Goal: Task Accomplishment & Management: Use online tool/utility

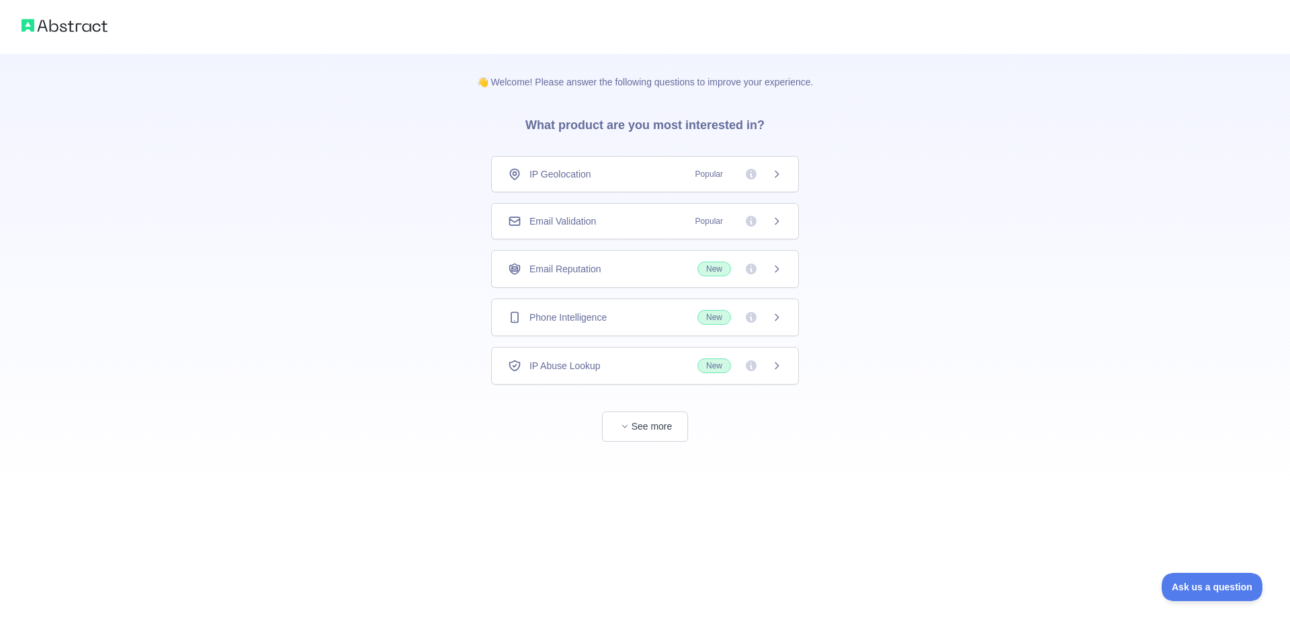
click at [600, 218] on div "Email Validation Popular" at bounding box center [645, 220] width 274 height 13
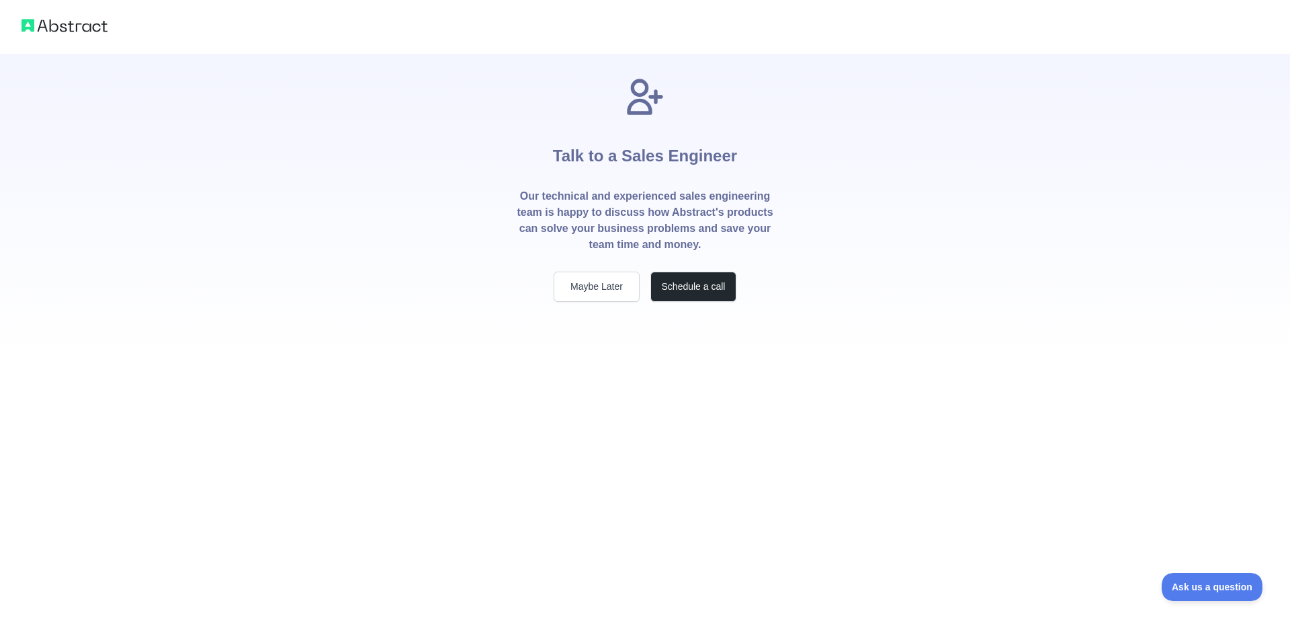
click at [628, 421] on div "Talk to a Sales Engineer Our technical and experienced sales engineering team i…" at bounding box center [645, 314] width 1290 height 628
click at [611, 284] on button "Maybe Later" at bounding box center [597, 286] width 86 height 30
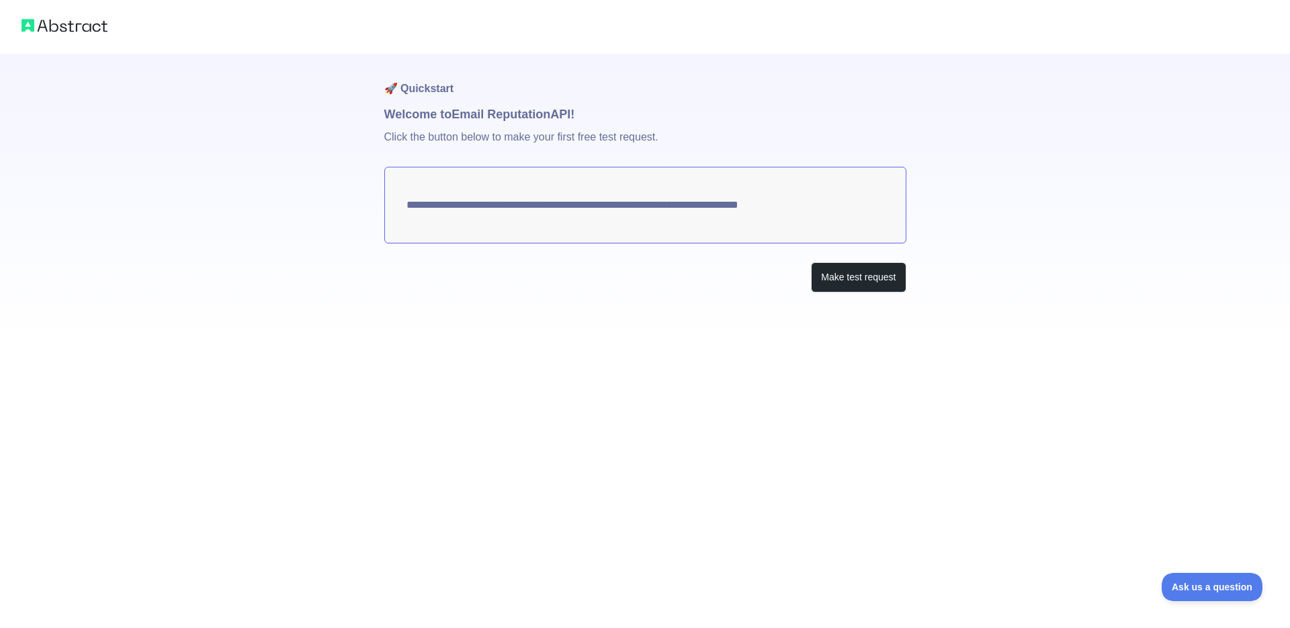
click at [720, 205] on textarea "**********" at bounding box center [645, 205] width 522 height 77
click at [858, 275] on button "Make test request" at bounding box center [858, 277] width 95 height 30
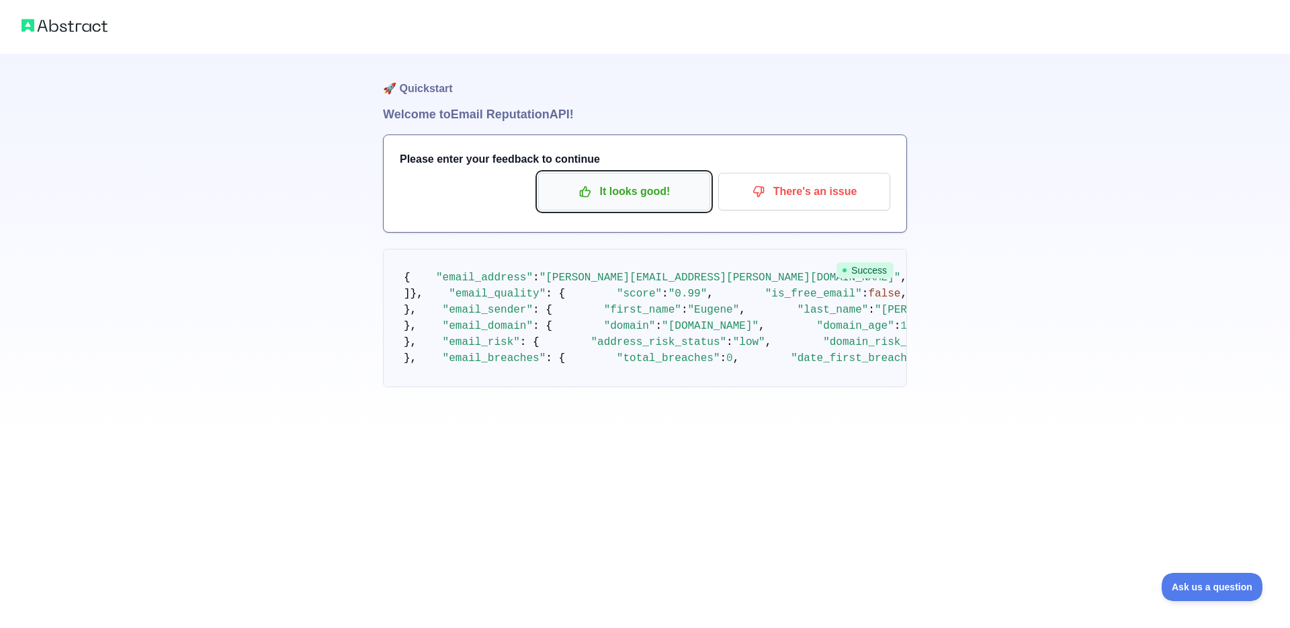
click at [652, 193] on p "It looks good!" at bounding box center [624, 191] width 152 height 23
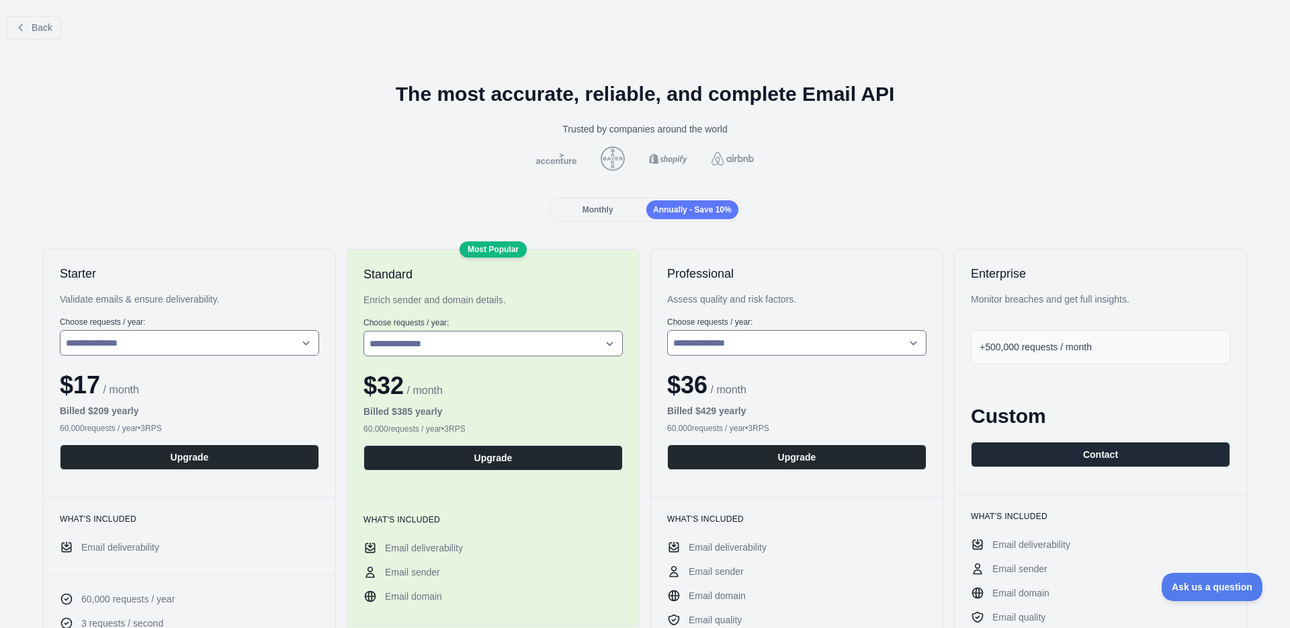
click at [605, 212] on span "Monthly" at bounding box center [598, 209] width 31 height 9
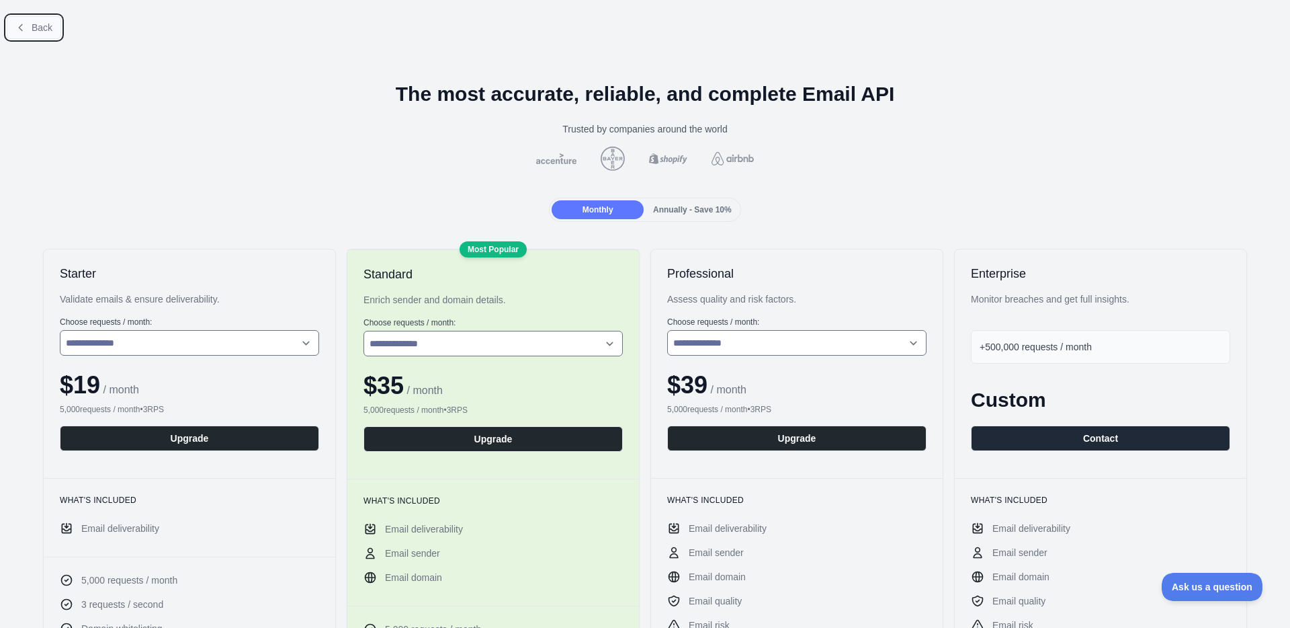
click at [36, 19] on button "Back" at bounding box center [34, 27] width 54 height 23
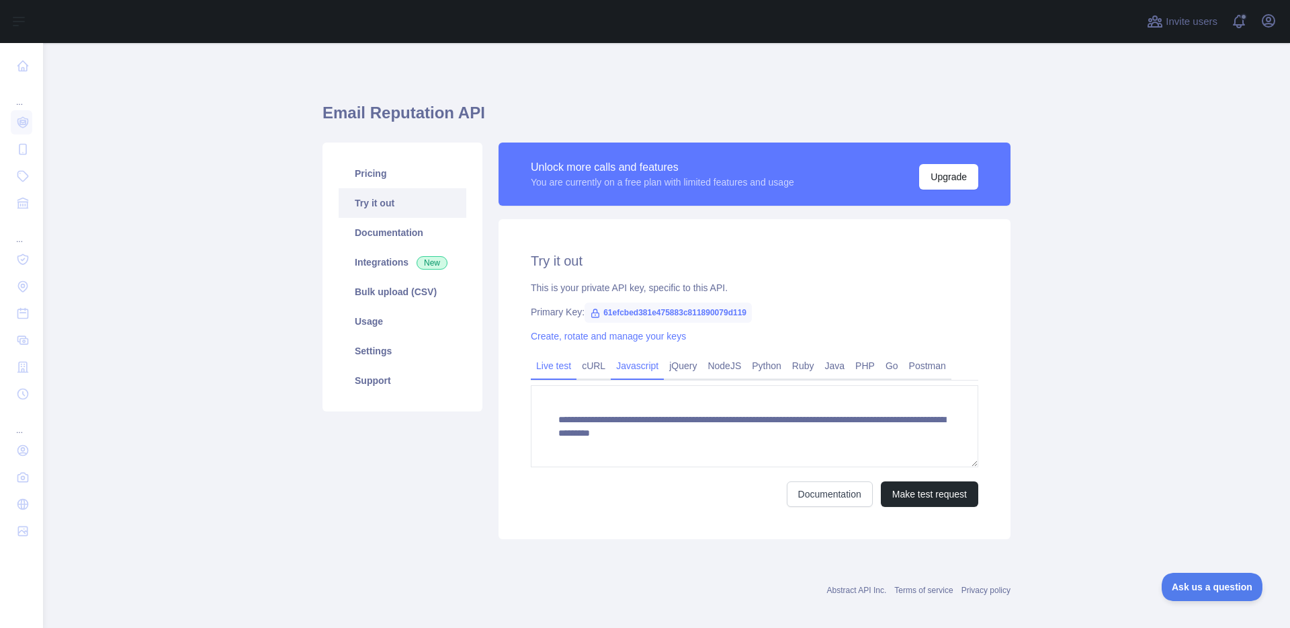
click at [638, 358] on link "Javascript" at bounding box center [637, 366] width 53 height 22
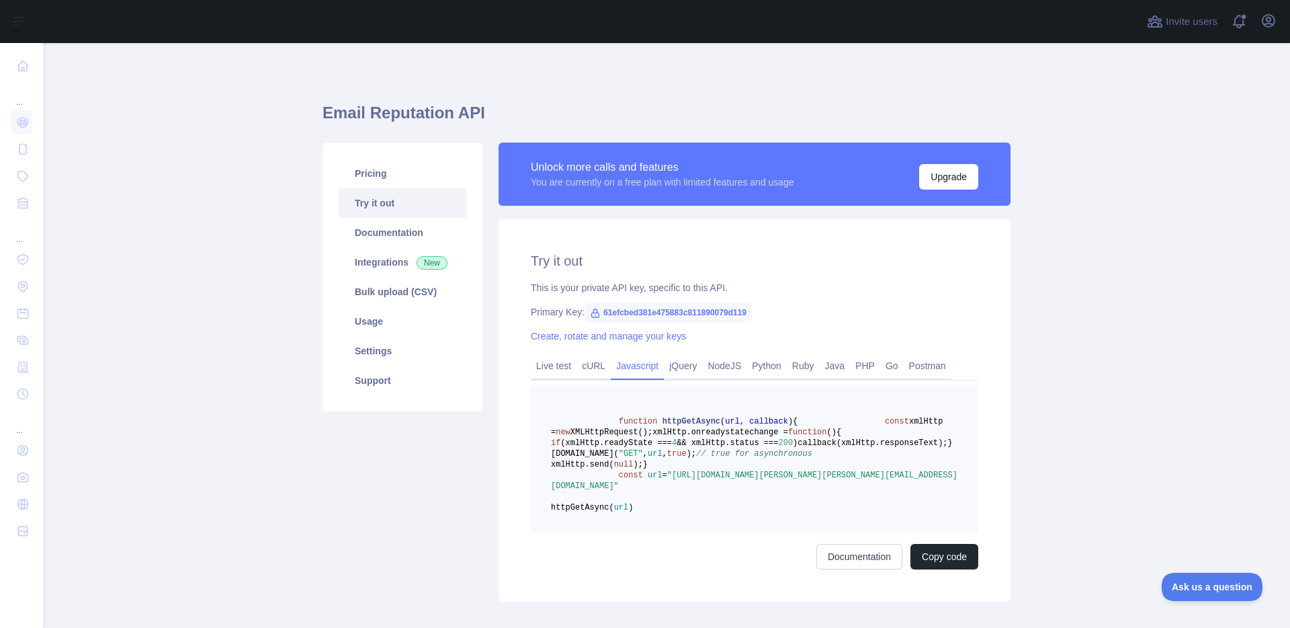
click at [652, 432] on span "XMLHttpRequest();" at bounding box center [611, 431] width 82 height 9
click at [550, 357] on link "Live test" at bounding box center [554, 366] width 46 height 22
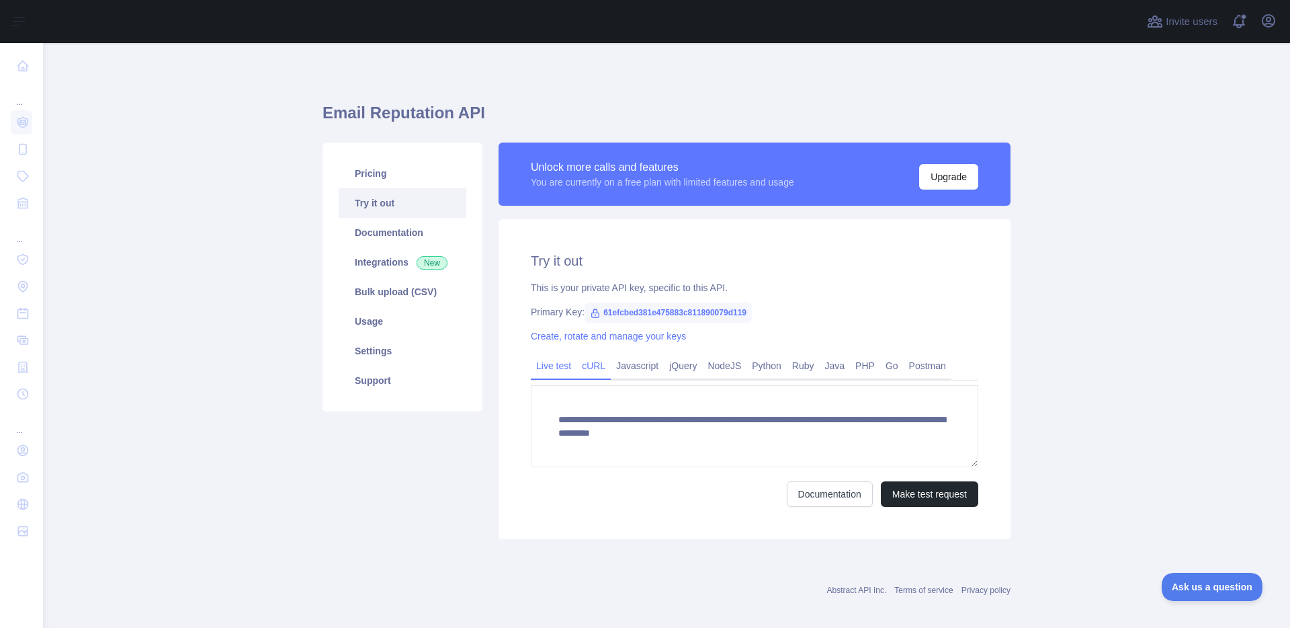
click at [597, 361] on link "cURL" at bounding box center [593, 366] width 34 height 22
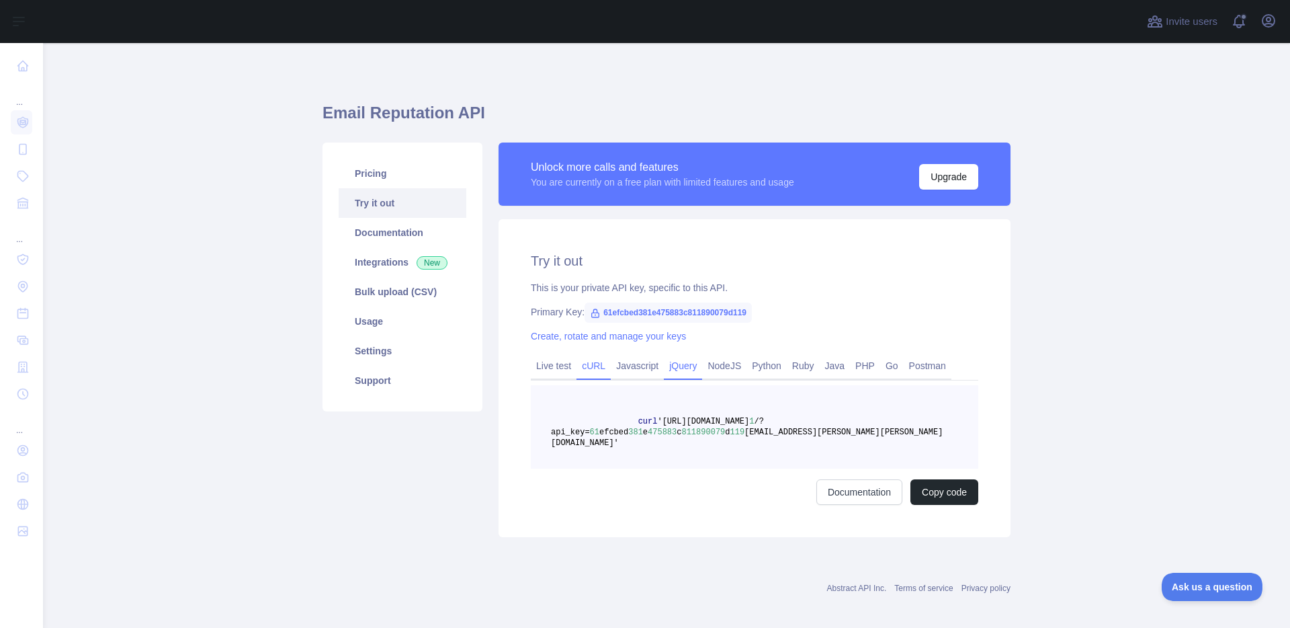
click at [686, 370] on link "jQuery" at bounding box center [683, 366] width 38 height 22
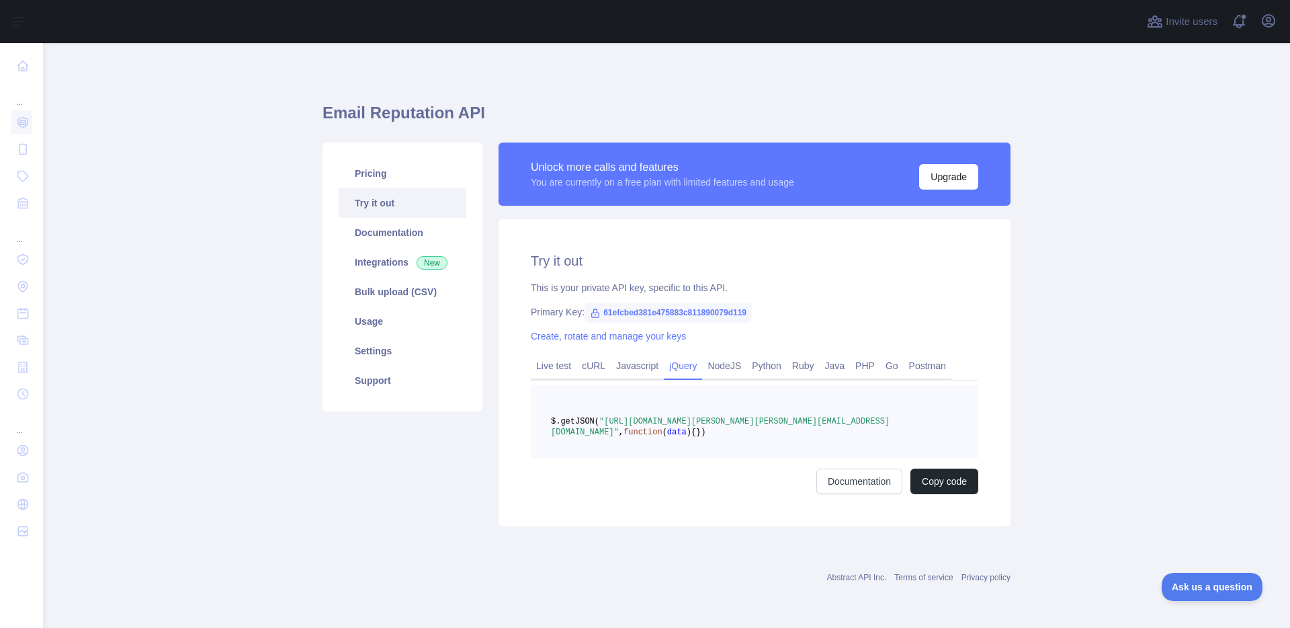
click at [599, 425] on span "$.getJSON(" at bounding box center [575, 421] width 48 height 9
click at [558, 370] on link "Live test" at bounding box center [554, 366] width 46 height 22
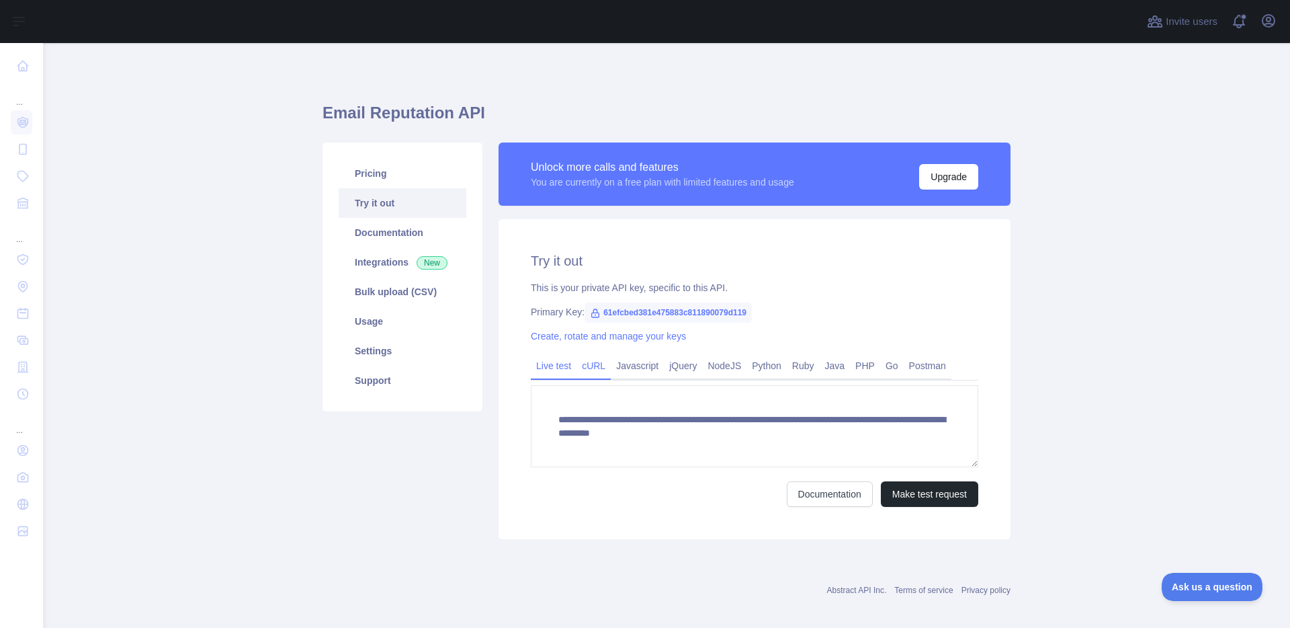
click at [598, 372] on link "cURL" at bounding box center [593, 366] width 34 height 22
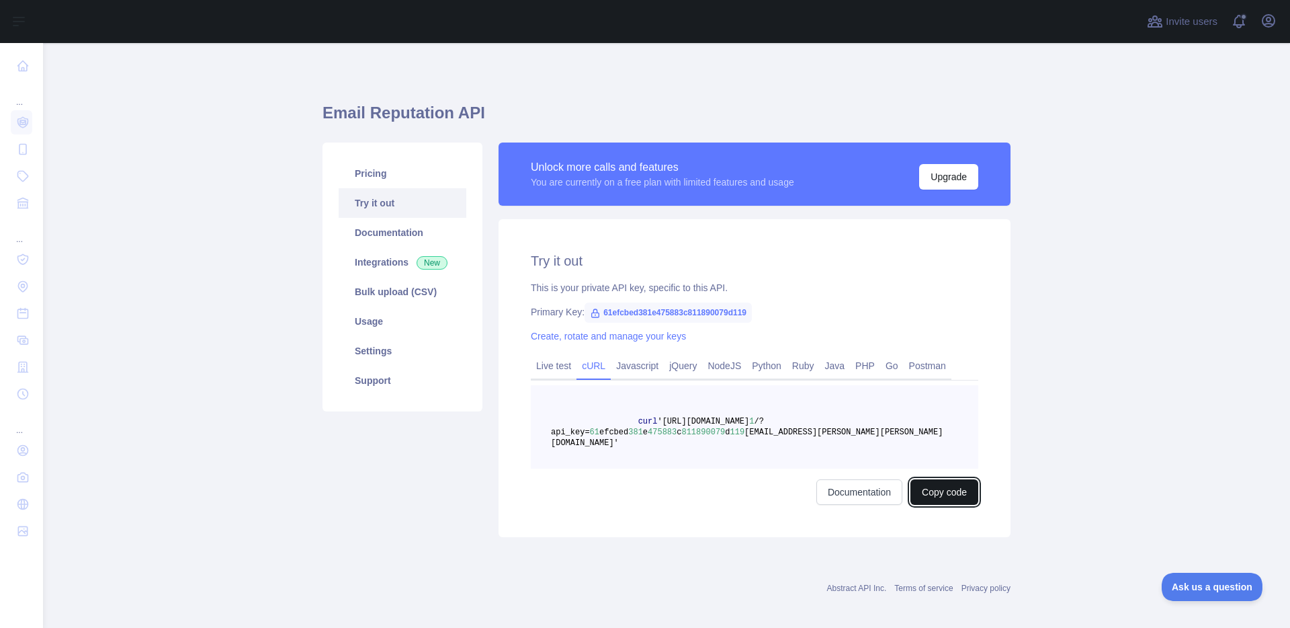
click at [924, 485] on button "Copy code" at bounding box center [944, 492] width 68 height 26
click at [632, 368] on link "Javascript" at bounding box center [637, 366] width 53 height 22
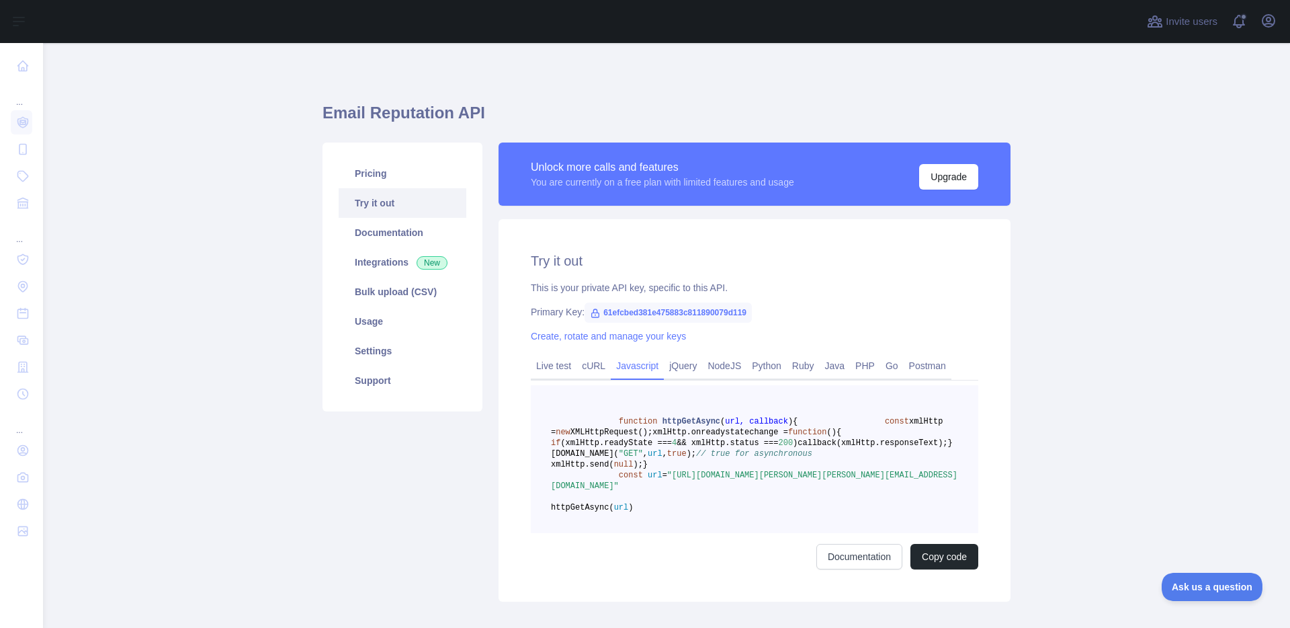
click at [942, 569] on div "function httpGetAsync ( url, callback ) { const xmlHttp = new XMLHttpRequest();…" at bounding box center [754, 477] width 447 height 184
click at [943, 569] on button "Copy code" at bounding box center [944, 557] width 68 height 26
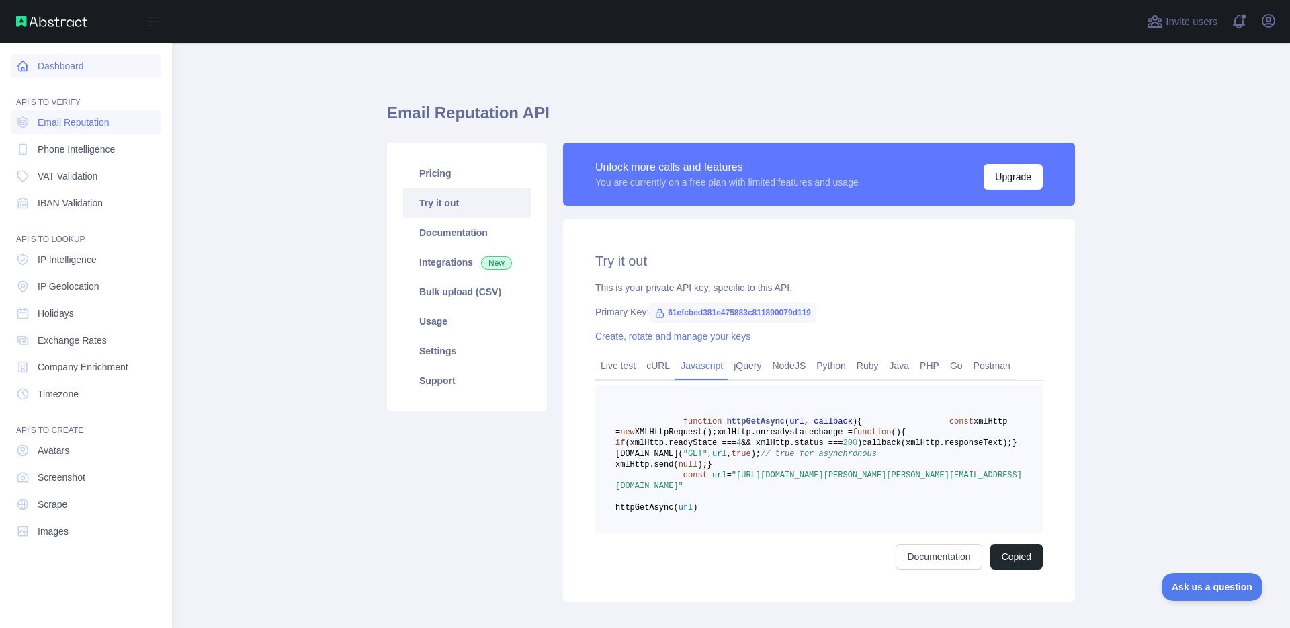
click at [104, 67] on link "Dashboard" at bounding box center [86, 66] width 151 height 24
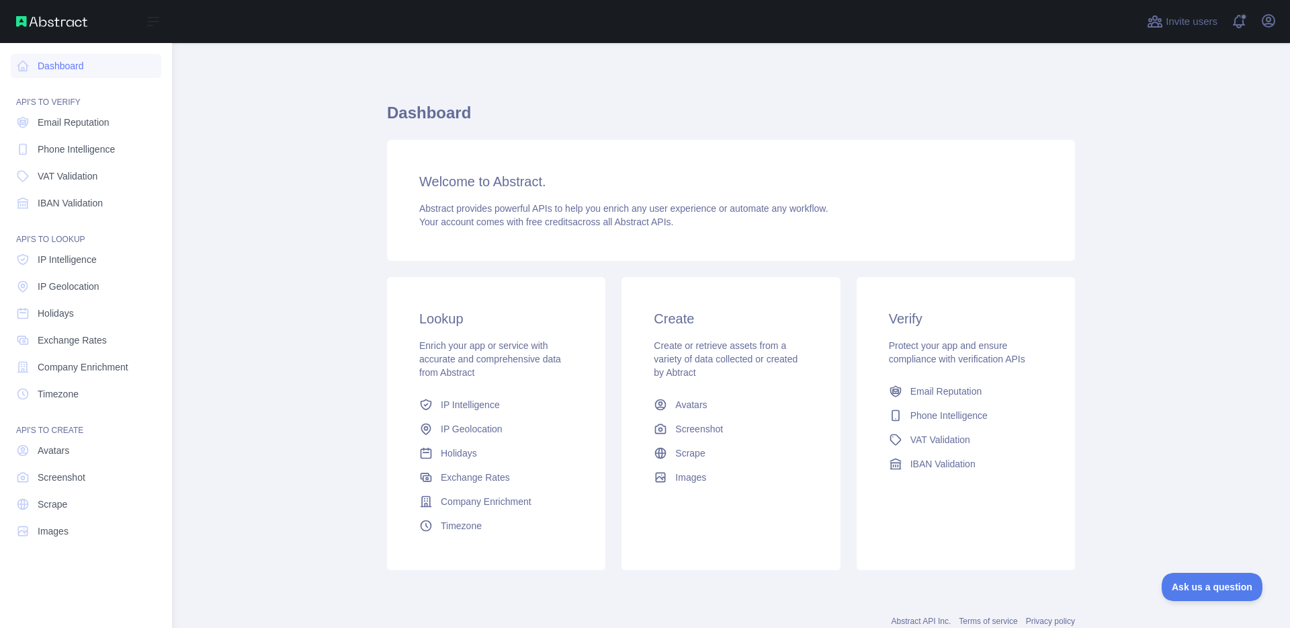
click at [57, 22] on img at bounding box center [51, 21] width 71 height 11
click at [156, 19] on icon at bounding box center [153, 21] width 16 height 16
click at [36, 2] on div "Open sidebar" at bounding box center [86, 21] width 172 height 43
click at [36, 19] on img at bounding box center [51, 21] width 71 height 11
click at [1093, 276] on main "Dashboard Welcome to Abstract. Abstract provides powerful APIs to help you enri…" at bounding box center [731, 335] width 1118 height 585
